Goal: Transaction & Acquisition: Download file/media

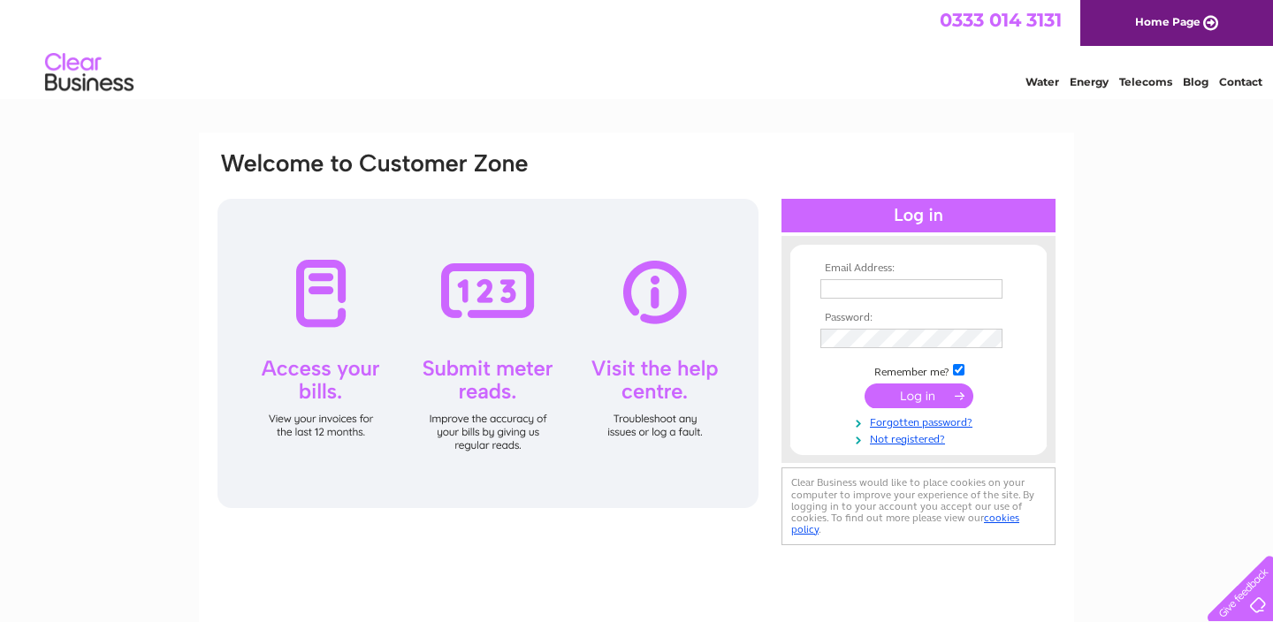
type input "[PERSON_NAME][EMAIL_ADDRESS][DOMAIN_NAME]"
click at [899, 388] on input "submit" at bounding box center [918, 396] width 109 height 25
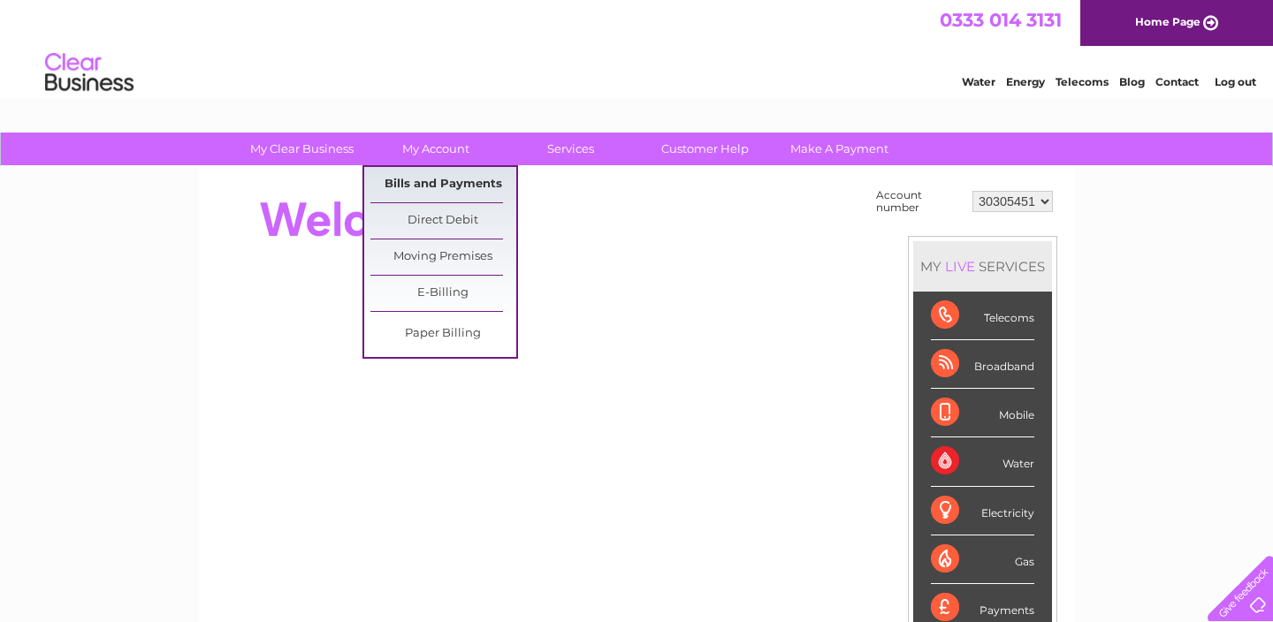
click at [464, 178] on link "Bills and Payments" at bounding box center [443, 184] width 146 height 35
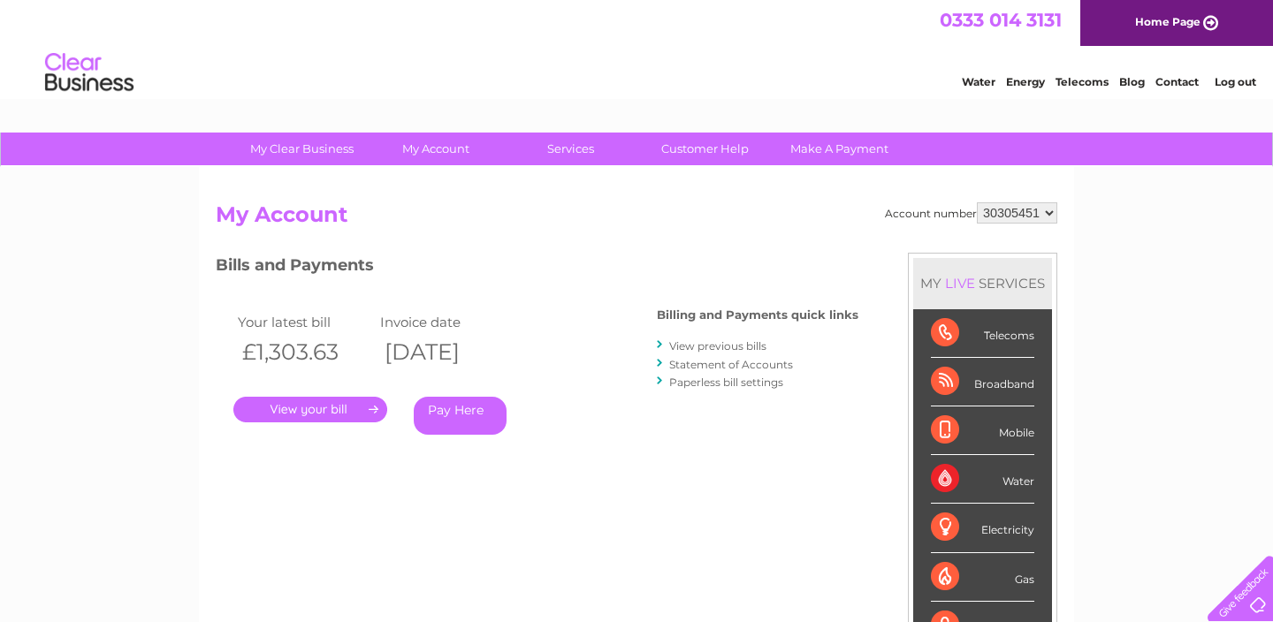
click at [367, 412] on link "." at bounding box center [310, 410] width 154 height 26
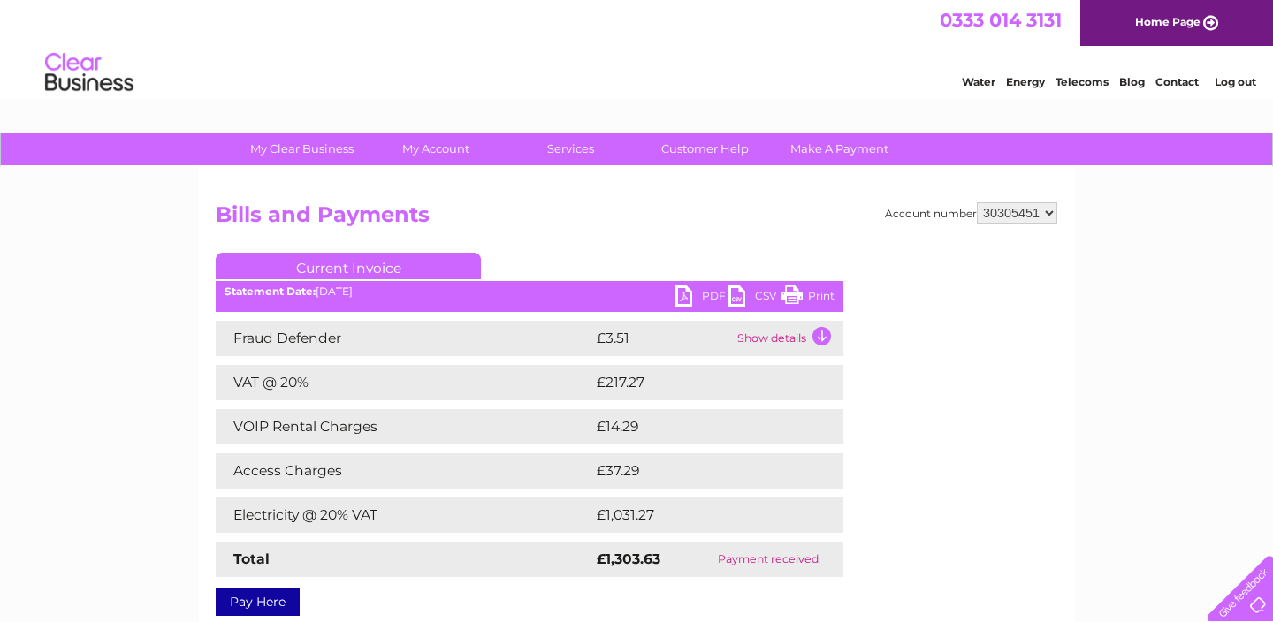
click at [704, 292] on link "PDF" at bounding box center [701, 298] width 53 height 26
click at [896, 72] on div "Water Energy Telecoms Blog Contact Log out" at bounding box center [636, 74] width 1273 height 57
